Goal: Task Accomplishment & Management: Manage account settings

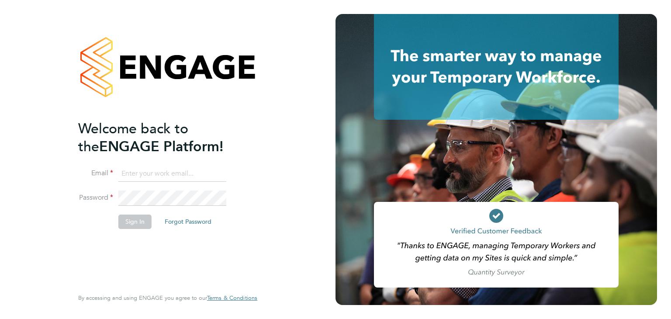
type input "valeria.erdos@citycalling.com"
click at [139, 221] on button "Sign In" at bounding box center [134, 222] width 33 height 14
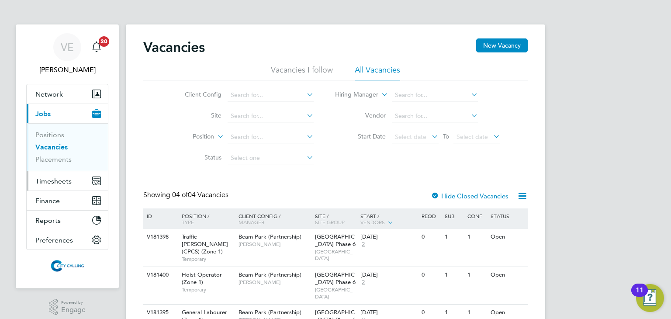
click at [59, 178] on span "Timesheets" at bounding box center [53, 181] width 36 height 8
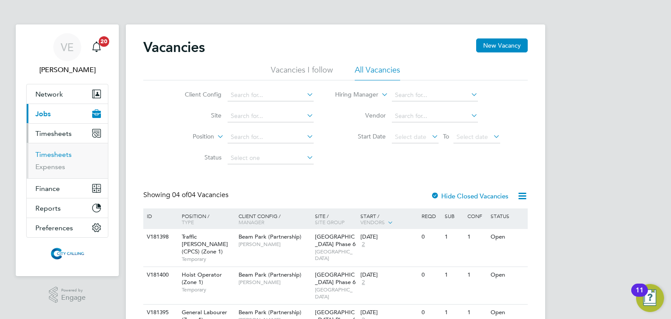
click at [59, 152] on link "Timesheets" at bounding box center [53, 154] width 36 height 8
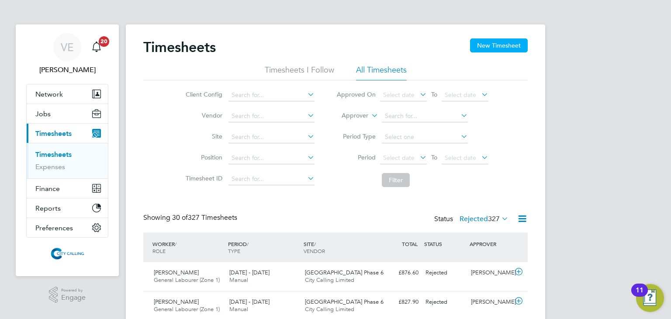
click at [477, 51] on button "New Timesheet" at bounding box center [499, 45] width 58 height 14
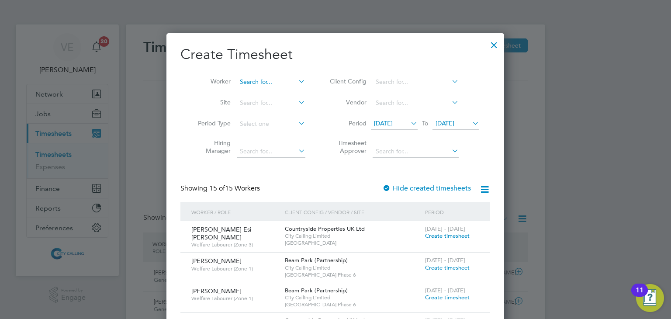
click at [266, 86] on input at bounding box center [271, 82] width 69 height 12
click at [278, 92] on li "Jason Hugill" at bounding box center [291, 94] width 108 height 12
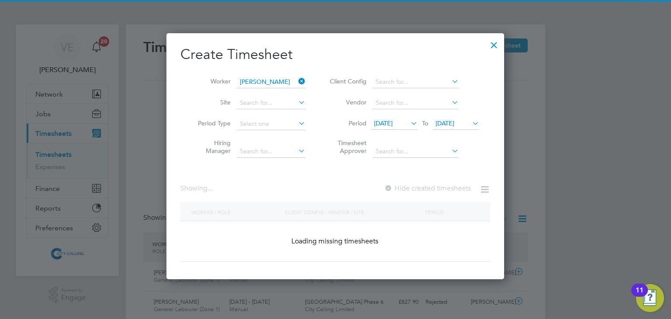
type input "Jason Hugill"
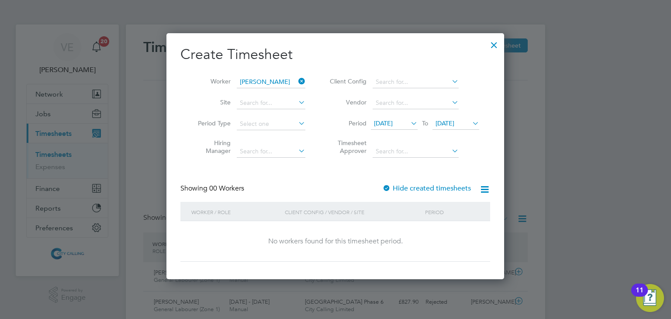
click at [440, 125] on span "[DATE]" at bounding box center [445, 123] width 19 height 8
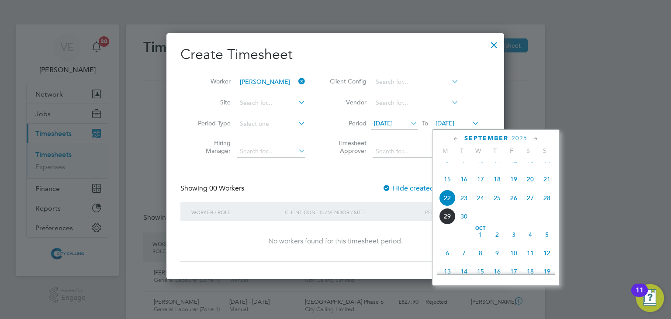
click at [550, 206] on span "28" at bounding box center [547, 198] width 17 height 17
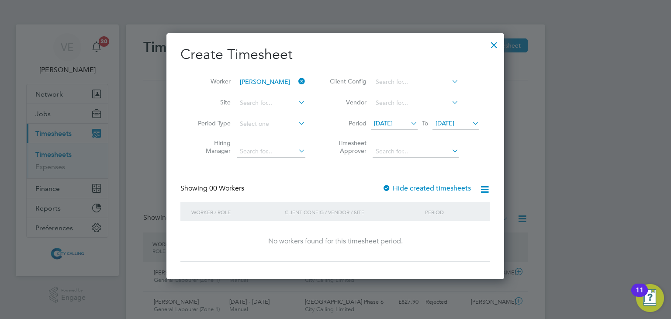
click at [420, 187] on label "Hide created timesheets" at bounding box center [427, 188] width 89 height 9
click at [409, 118] on icon at bounding box center [409, 123] width 0 height 12
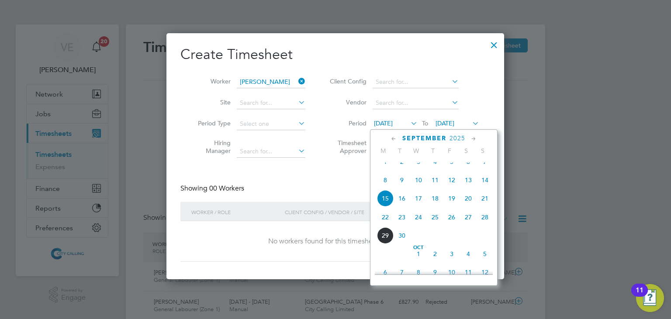
click at [384, 188] on span "8" at bounding box center [385, 180] width 17 height 17
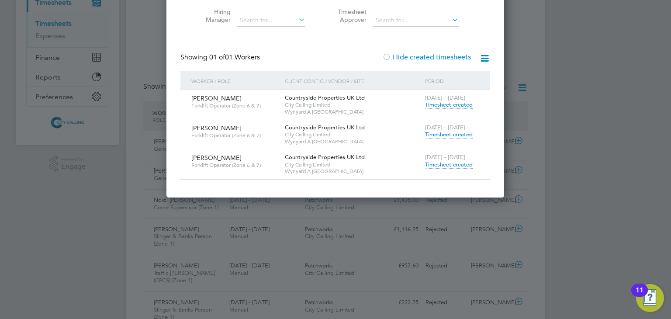
click at [446, 163] on span "Timesheet created" at bounding box center [449, 165] width 48 height 8
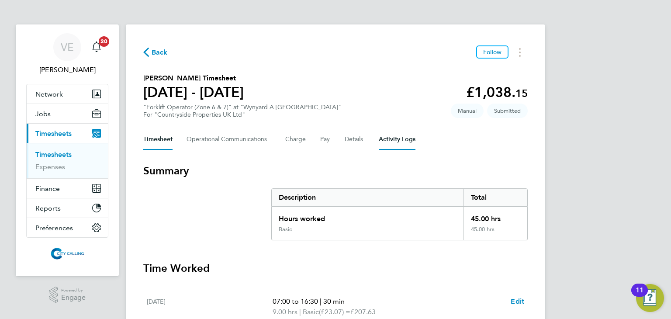
click at [396, 139] on Logs-tab "Activity Logs" at bounding box center [397, 139] width 37 height 21
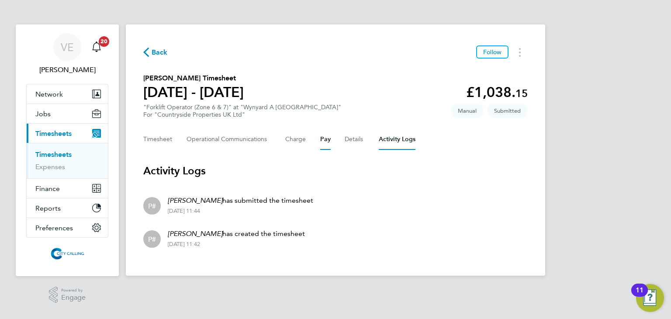
click at [328, 142] on button "Pay" at bounding box center [325, 139] width 10 height 21
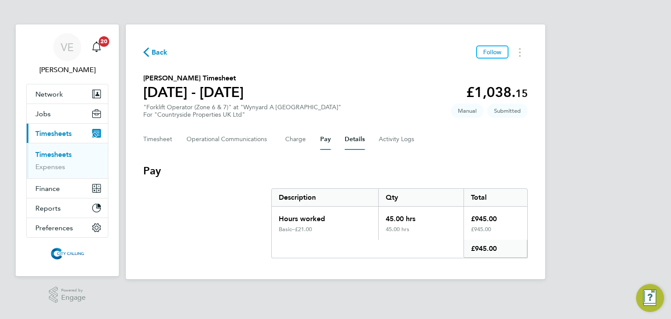
click at [348, 141] on button "Details" at bounding box center [355, 139] width 20 height 21
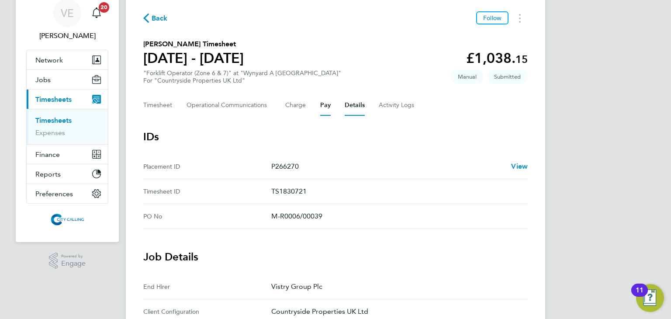
click at [327, 104] on button "Pay" at bounding box center [325, 105] width 10 height 21
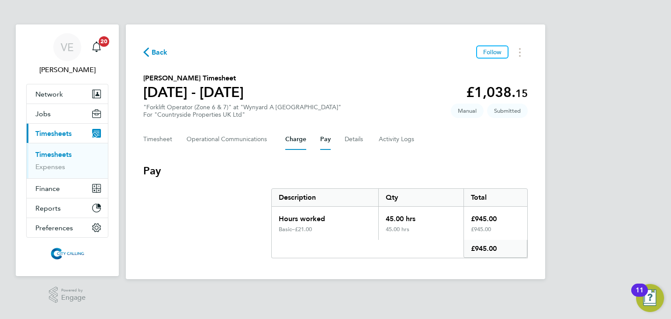
click at [289, 142] on button "Charge" at bounding box center [295, 139] width 21 height 21
click at [262, 146] on Communications-tab "Operational Communications" at bounding box center [229, 139] width 85 height 21
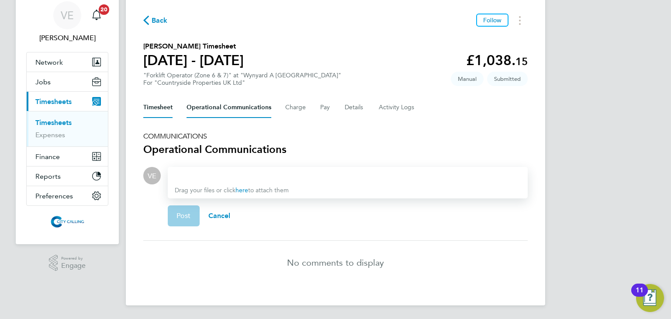
click at [166, 116] on button "Timesheet" at bounding box center [157, 107] width 29 height 21
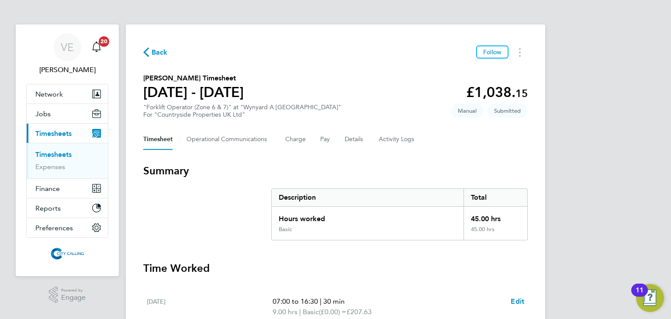
click at [149, 51] on span "Back" at bounding box center [155, 52] width 24 height 8
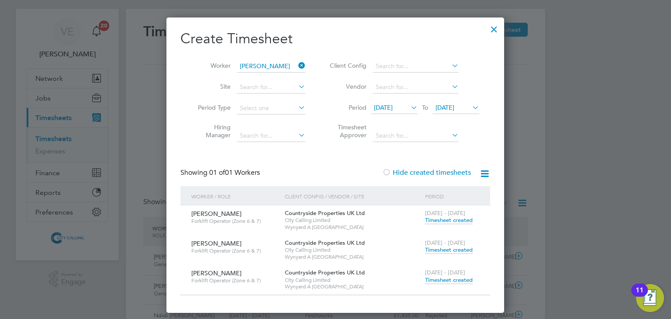
click at [445, 219] on span "Timesheet created" at bounding box center [449, 220] width 48 height 8
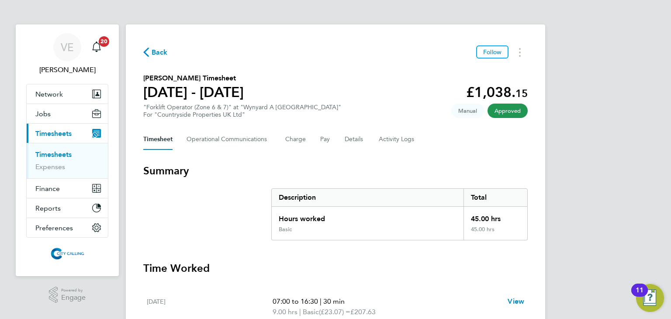
click at [337, 141] on div "Timesheet Operational Communications Charge Pay Details Activity Logs" at bounding box center [335, 139] width 385 height 21
click at [341, 142] on div "Timesheet Operational Communications Charge Pay Details Activity Logs" at bounding box center [335, 139] width 385 height 21
click at [354, 135] on button "Details" at bounding box center [355, 139] width 20 height 21
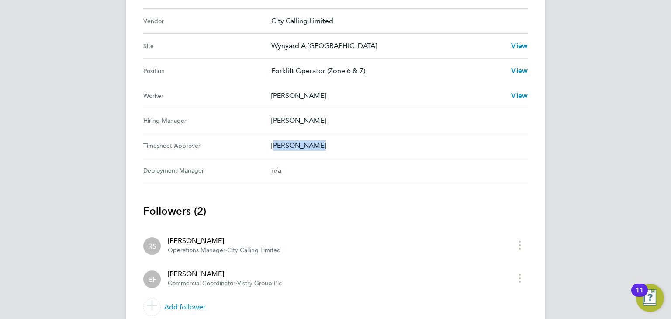
drag, startPoint x: 319, startPoint y: 149, endPoint x: 271, endPoint y: 143, distance: 48.5
click at [271, 143] on Approver "Timesheet Approver Emma Forsyth" at bounding box center [335, 145] width 385 height 25
copy Approver "Emma Forsyth"
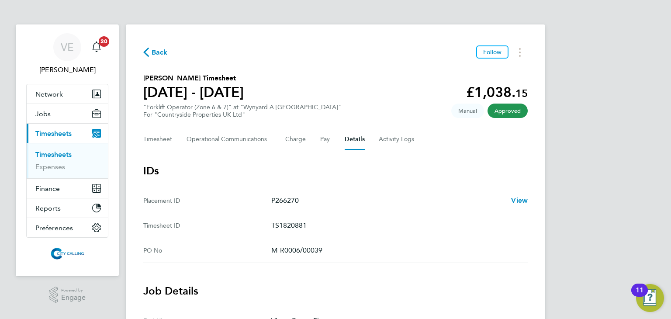
click at [146, 55] on icon "button" at bounding box center [146, 52] width 6 height 9
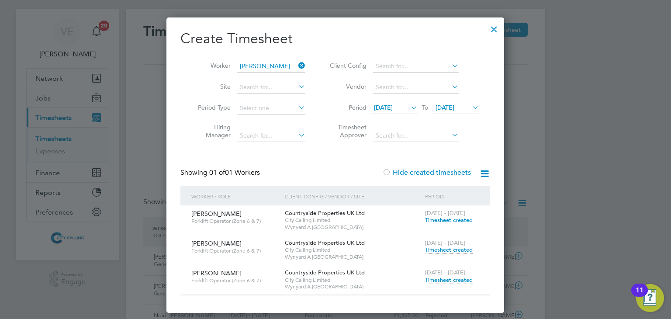
click at [449, 276] on span "Timesheet created" at bounding box center [449, 280] width 48 height 8
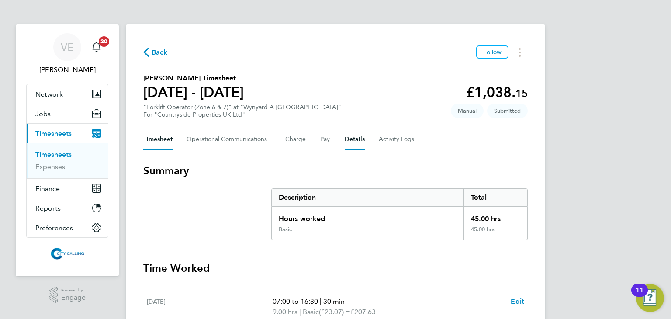
click at [350, 143] on button "Details" at bounding box center [355, 139] width 20 height 21
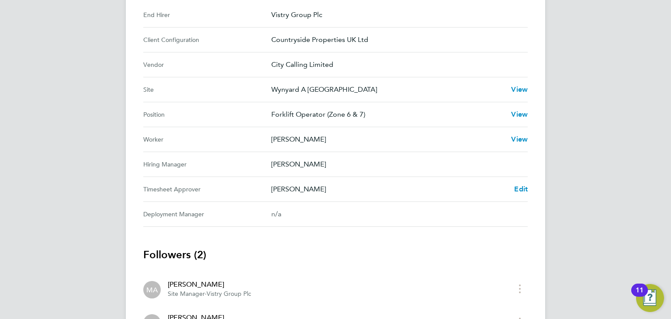
click at [523, 182] on Approver "Timesheet Approver Raymond Gray Edit" at bounding box center [335, 189] width 385 height 25
click at [522, 186] on span "Edit" at bounding box center [522, 189] width 14 height 8
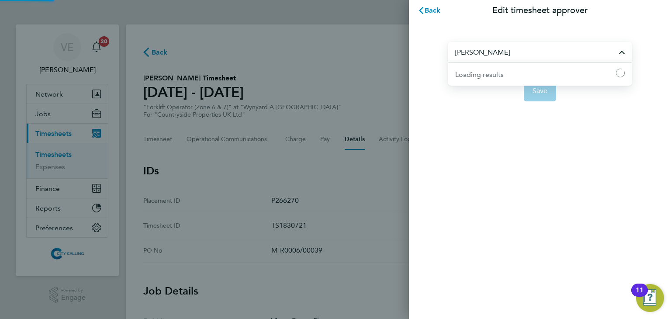
click at [516, 56] on input "Raymond Gray" at bounding box center [541, 52] width 184 height 21
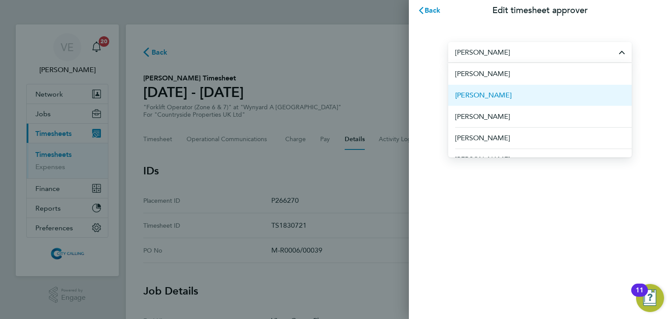
paste input "Emma Forsyth"
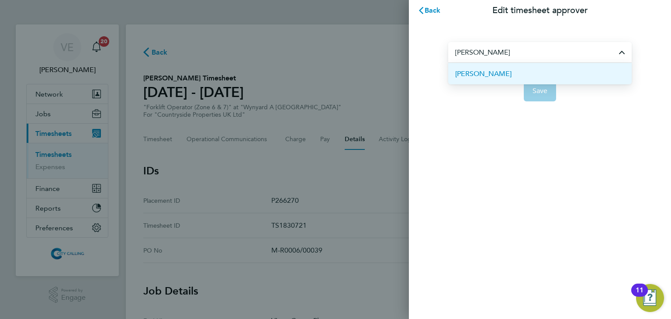
click at [507, 76] on li "Emma Forsyth" at bounding box center [541, 73] width 184 height 21
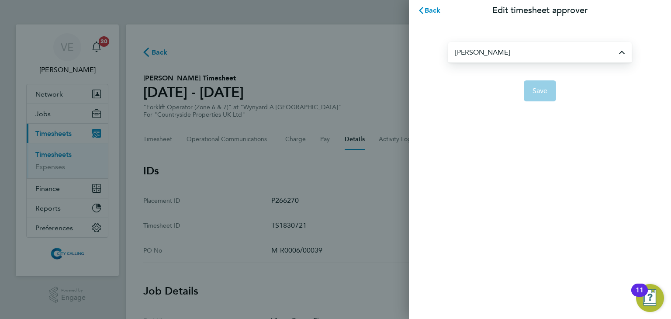
type input "Emma Forsyth"
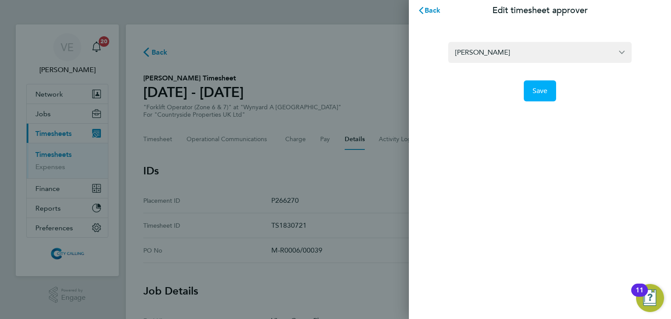
click at [543, 91] on span "Save" at bounding box center [540, 91] width 15 height 9
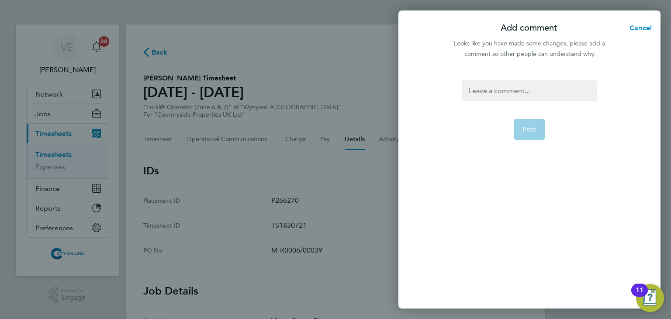
click at [526, 125] on app-form-button "Post" at bounding box center [530, 129] width 32 height 21
click at [512, 88] on div at bounding box center [529, 90] width 135 height 21
click at [531, 94] on div at bounding box center [529, 90] width 135 height 21
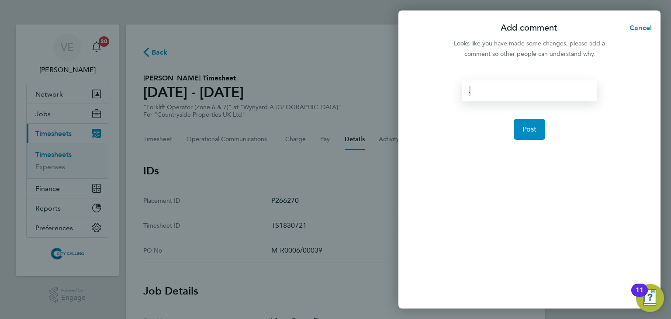
drag, startPoint x: 511, startPoint y: 92, endPoint x: 452, endPoint y: 91, distance: 58.1
click at [452, 91] on div ". Post" at bounding box center [530, 189] width 262 height 239
click at [649, 24] on span "Cancel" at bounding box center [639, 28] width 25 height 8
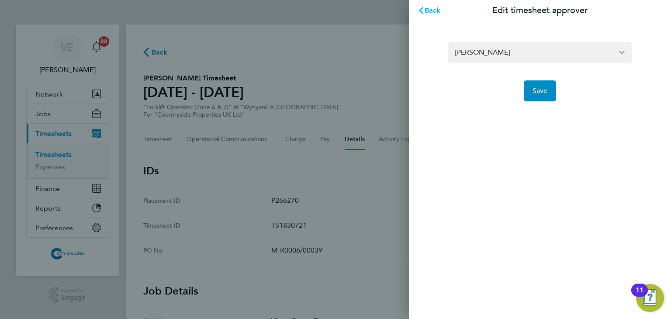
click at [431, 14] on button "Back" at bounding box center [429, 10] width 41 height 17
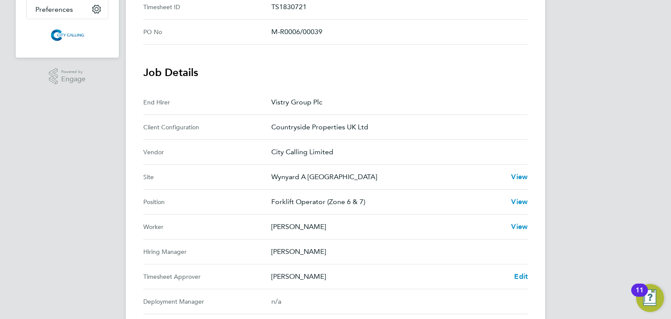
click at [308, 278] on p "Raymond Gray" at bounding box center [389, 276] width 236 height 10
copy p "Raymond Gray"
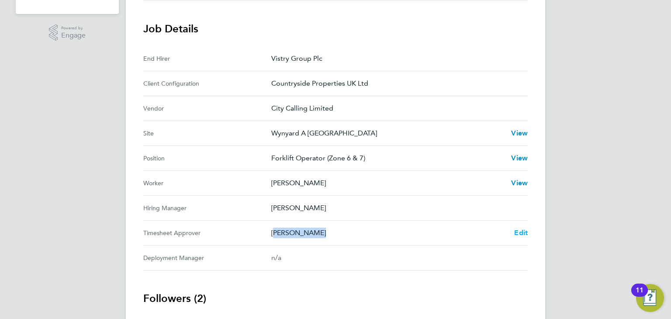
click at [523, 232] on span "Edit" at bounding box center [522, 233] width 14 height 8
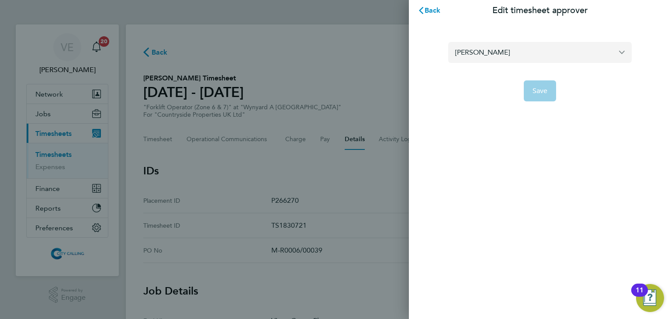
click at [495, 56] on input "Raymond Gray" at bounding box center [541, 52] width 184 height 21
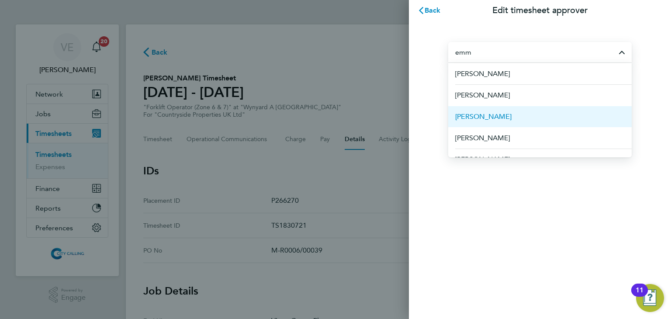
click at [505, 116] on li "Emma Forsyth" at bounding box center [541, 116] width 184 height 21
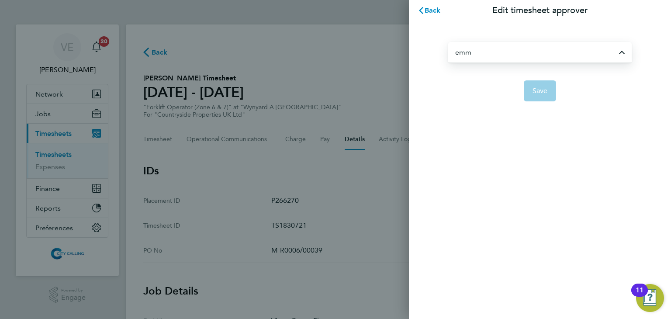
type input "Emma Forsyth"
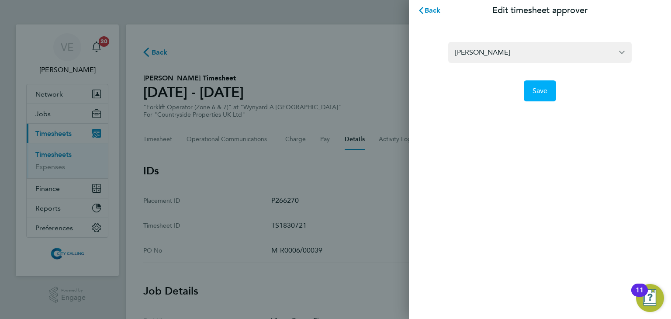
click at [540, 88] on span "Save" at bounding box center [540, 91] width 15 height 9
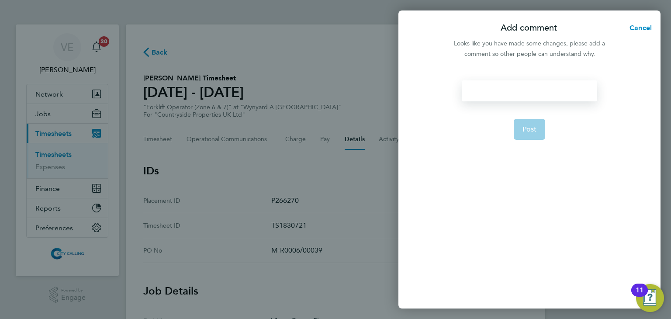
click at [515, 87] on div at bounding box center [529, 90] width 135 height 21
paste div
click at [513, 87] on div at bounding box center [529, 90] width 135 height 21
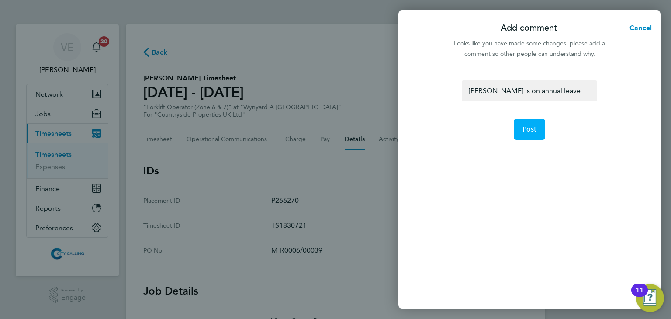
click at [529, 127] on span "Post" at bounding box center [530, 129] width 14 height 9
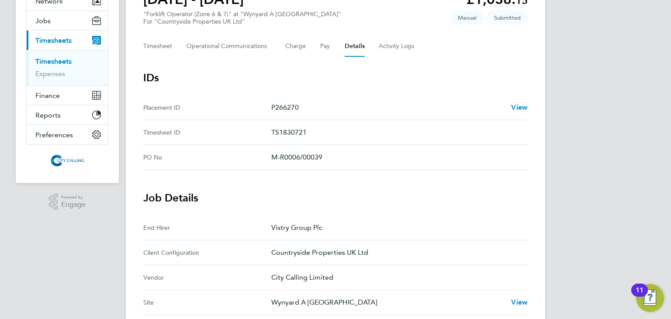
scroll to position [78, 0]
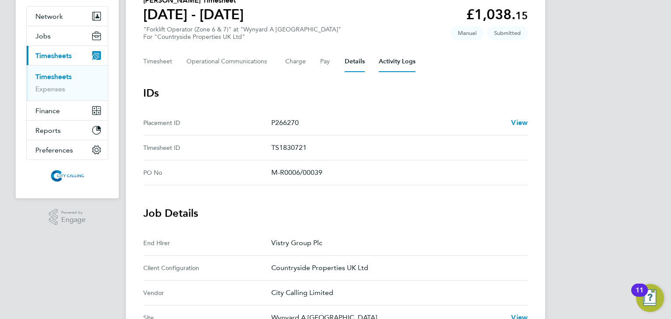
click at [384, 66] on Logs-tab "Activity Logs" at bounding box center [397, 61] width 37 height 21
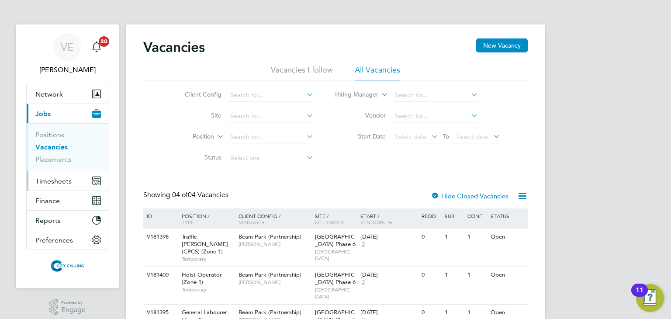
click at [63, 181] on span "Timesheets" at bounding box center [53, 181] width 36 height 8
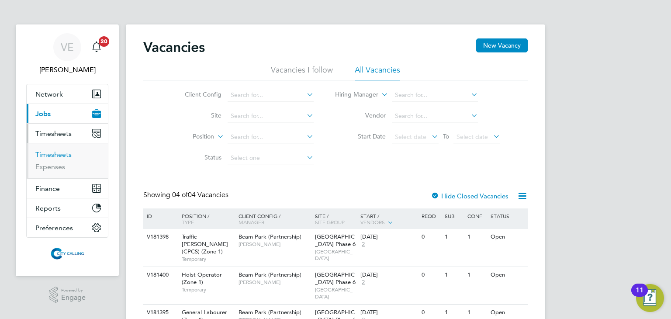
click at [62, 153] on link "Timesheets" at bounding box center [53, 154] width 36 height 8
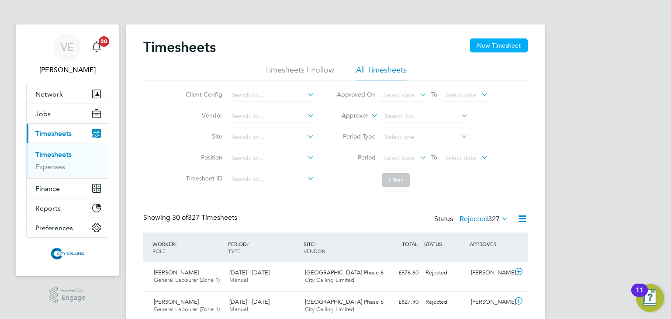
click at [486, 46] on button "New Timesheet" at bounding box center [499, 45] width 58 height 14
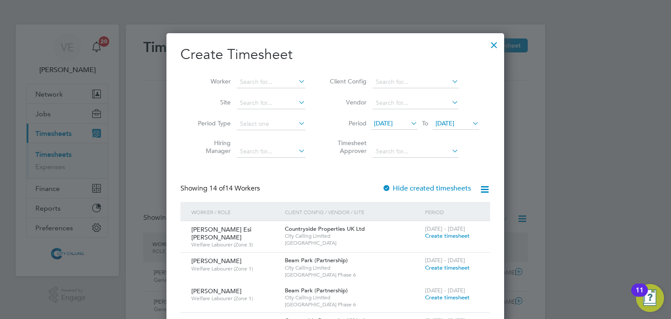
click at [264, 76] on li "Worker" at bounding box center [249, 82] width 136 height 21
click at [263, 81] on input at bounding box center [271, 82] width 69 height 12
type input "maroof"
click at [499, 42] on div at bounding box center [495, 43] width 16 height 16
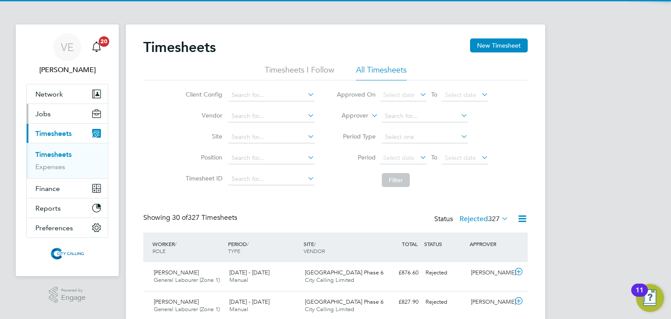
click at [44, 117] on span "Jobs" at bounding box center [42, 114] width 15 height 8
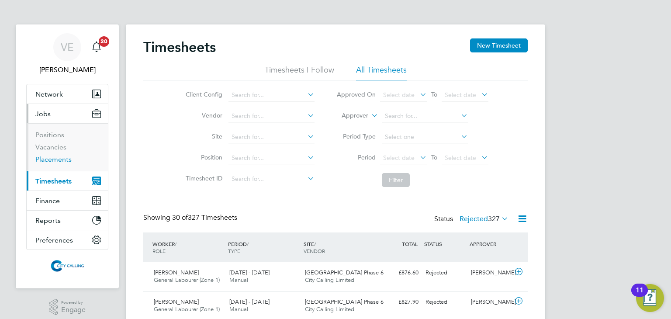
click at [55, 163] on link "Placements" at bounding box center [53, 159] width 36 height 8
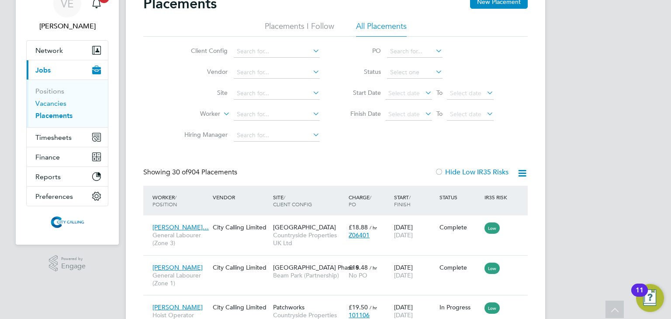
click at [51, 106] on link "Vacancies" at bounding box center [50, 103] width 31 height 8
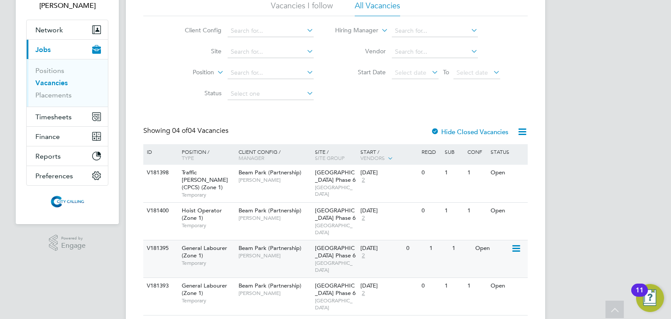
click at [515, 243] on icon at bounding box center [515, 248] width 9 height 10
click at [493, 253] on li "View Details" at bounding box center [495, 254] width 51 height 12
click at [516, 243] on icon at bounding box center [515, 248] width 9 height 10
click at [487, 256] on li "View Details" at bounding box center [495, 254] width 51 height 12
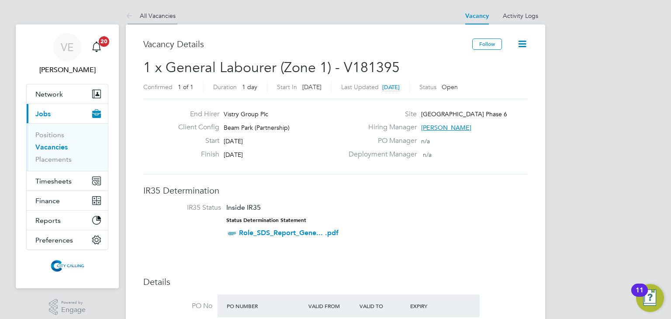
click at [126, 15] on icon at bounding box center [131, 16] width 11 height 11
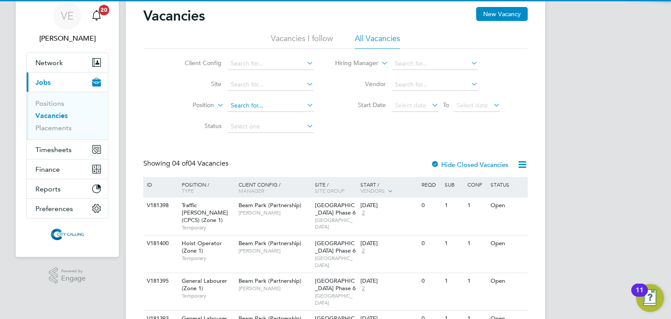
scroll to position [64, 0]
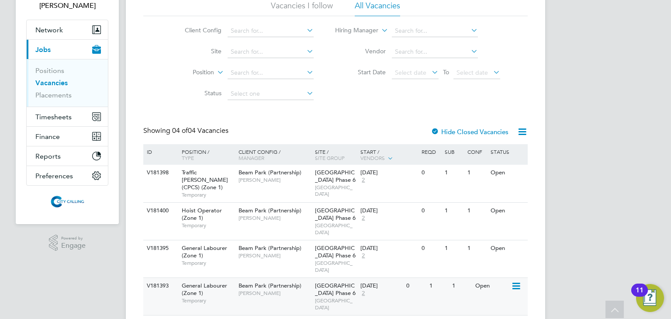
click at [518, 281] on icon at bounding box center [515, 286] width 9 height 10
click at [502, 279] on li "View Details" at bounding box center [495, 285] width 51 height 12
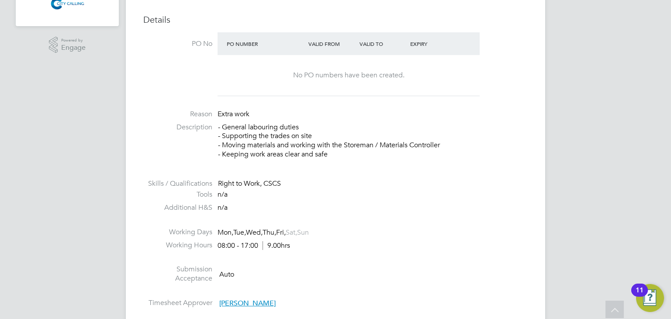
scroll to position [44, 0]
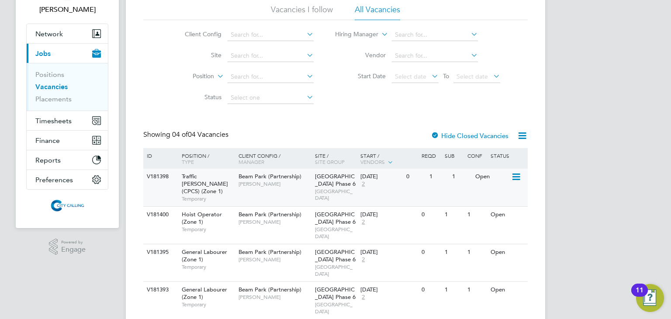
scroll to position [64, 0]
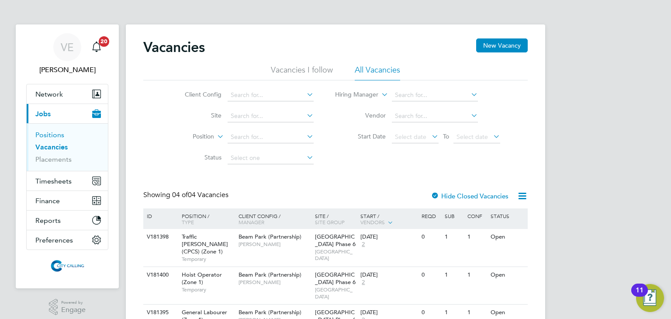
click at [52, 134] on link "Positions" at bounding box center [49, 135] width 29 height 8
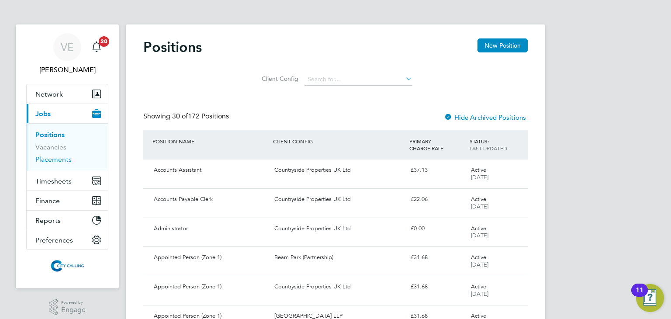
click at [58, 160] on link "Placements" at bounding box center [53, 159] width 36 height 8
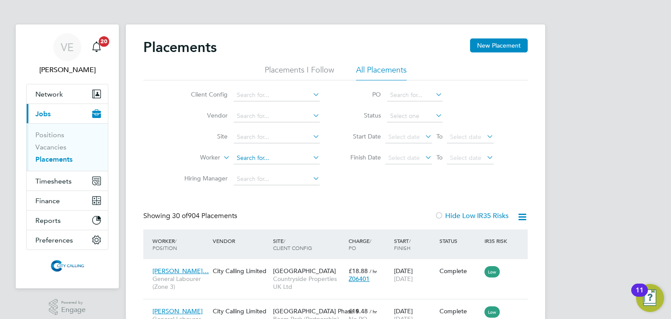
click at [265, 153] on input at bounding box center [277, 158] width 86 height 12
type input "paul wa"
click at [69, 183] on span "Timesheets" at bounding box center [53, 181] width 36 height 8
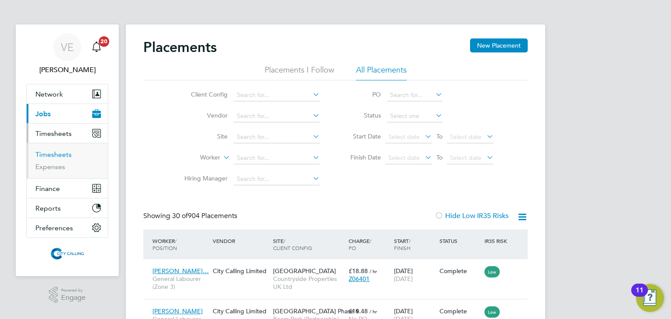
click at [67, 154] on link "Timesheets" at bounding box center [53, 154] width 36 height 8
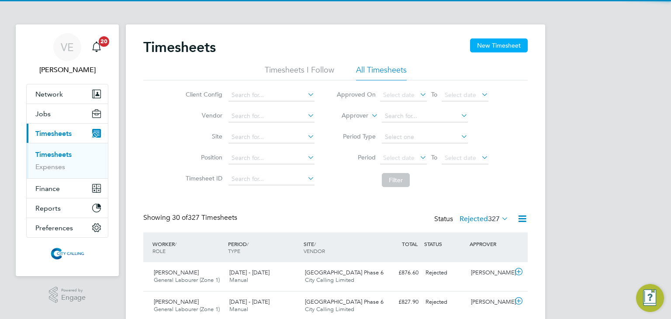
click at [503, 43] on button "New Timesheet" at bounding box center [499, 45] width 58 height 14
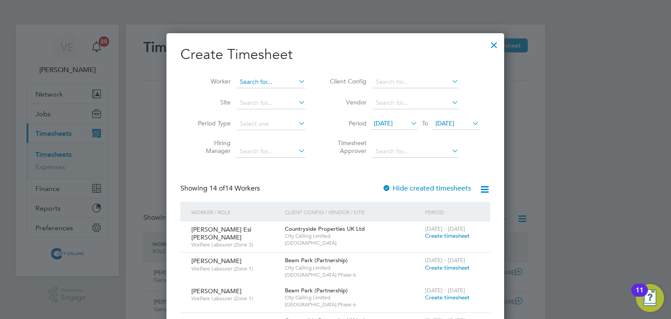
click at [265, 82] on input at bounding box center [271, 82] width 69 height 12
type input "paul wat"
drag, startPoint x: 276, startPoint y: 81, endPoint x: 220, endPoint y: 82, distance: 56.0
click at [220, 82] on li "Worker paul wat" at bounding box center [249, 82] width 136 height 21
click at [495, 46] on div at bounding box center [495, 43] width 16 height 16
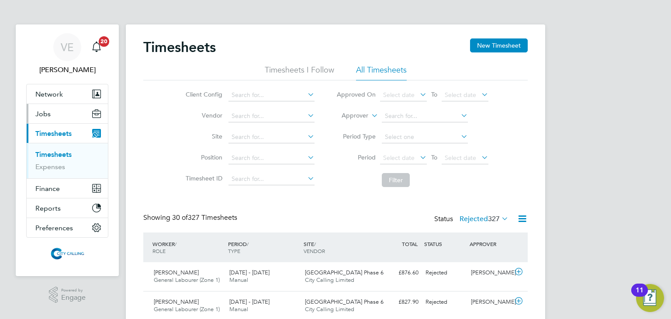
click at [53, 111] on button "Jobs" at bounding box center [67, 113] width 81 height 19
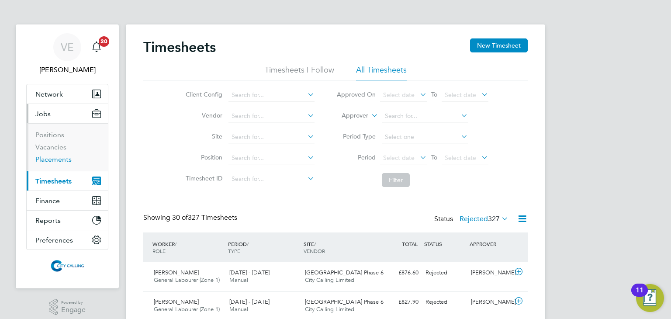
click at [60, 163] on link "Placements" at bounding box center [53, 159] width 36 height 8
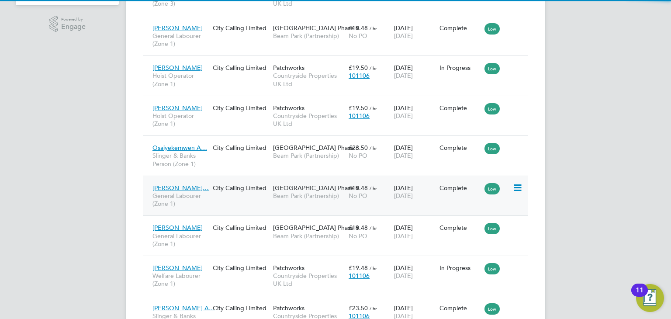
scroll to position [4, 4]
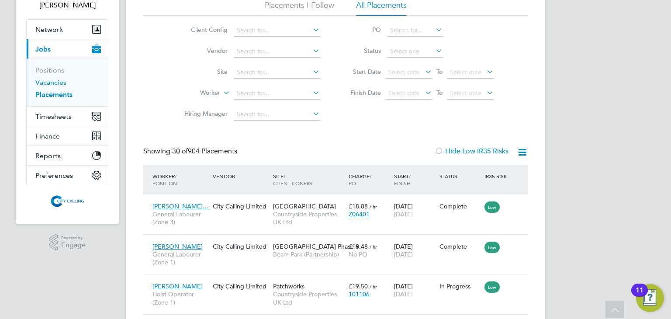
click at [59, 83] on link "Vacancies" at bounding box center [50, 82] width 31 height 8
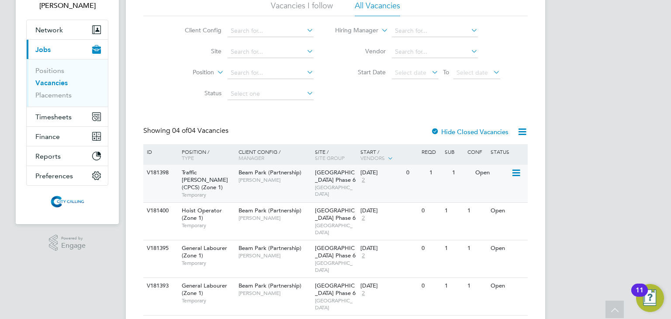
click at [512, 174] on icon at bounding box center [515, 173] width 9 height 10
click at [505, 194] on li "View Details" at bounding box center [495, 193] width 51 height 12
click at [517, 243] on icon at bounding box center [515, 248] width 9 height 10
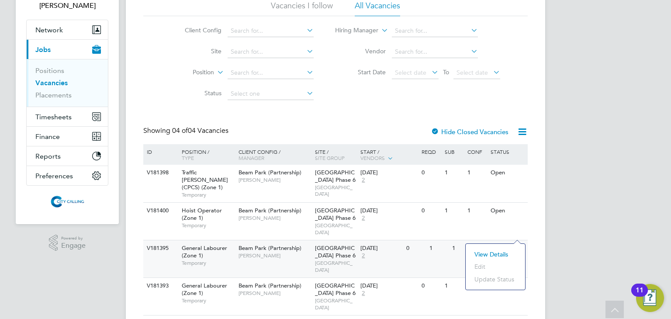
click at [495, 253] on li "View Details" at bounding box center [495, 254] width 51 height 12
click at [512, 281] on icon at bounding box center [515, 286] width 9 height 10
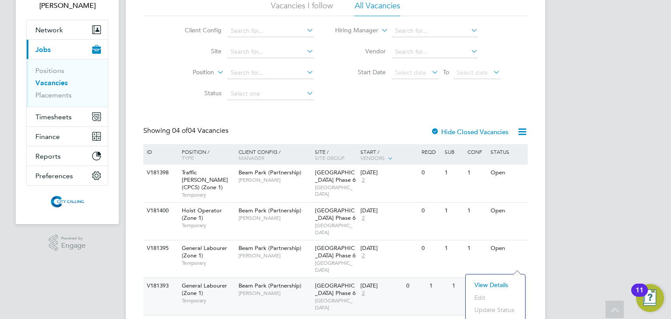
click at [484, 285] on li "View Details" at bounding box center [495, 285] width 51 height 12
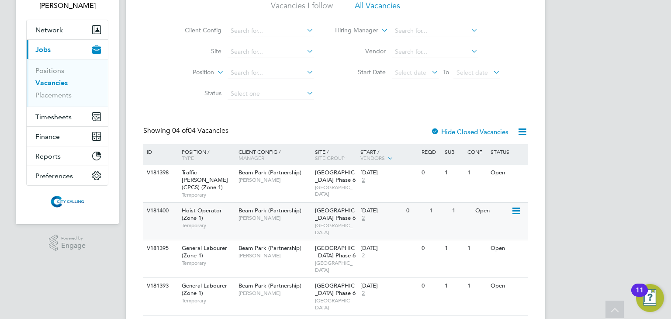
click at [512, 206] on icon at bounding box center [515, 211] width 9 height 10
click at [500, 219] on li "View Details" at bounding box center [495, 224] width 51 height 12
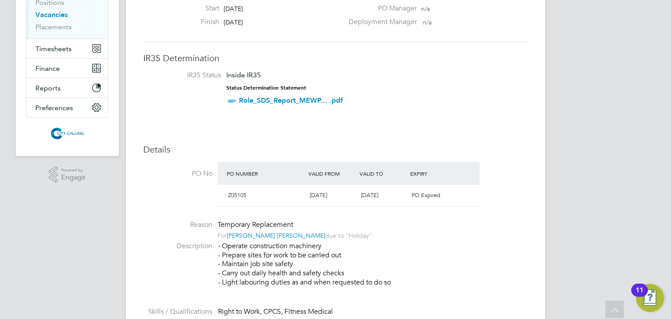
scroll to position [131, 0]
